Goal: Task Accomplishment & Management: Use online tool/utility

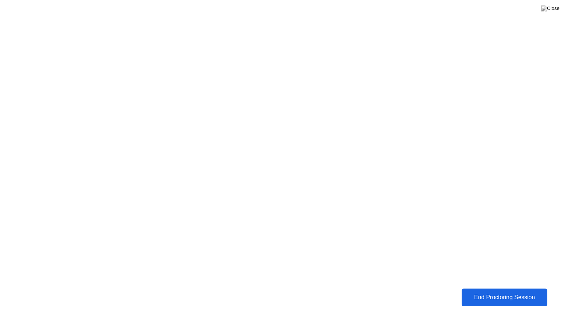
click at [488, 295] on div "End Proctoring Session" at bounding box center [504, 297] width 82 height 7
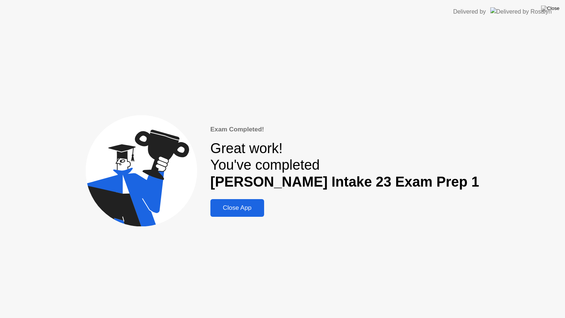
click at [565, 0] on header "Delivered by" at bounding box center [282, 12] width 565 height 24
click at [553, 8] on img at bounding box center [550, 9] width 18 height 6
